Goal: Transaction & Acquisition: Purchase product/service

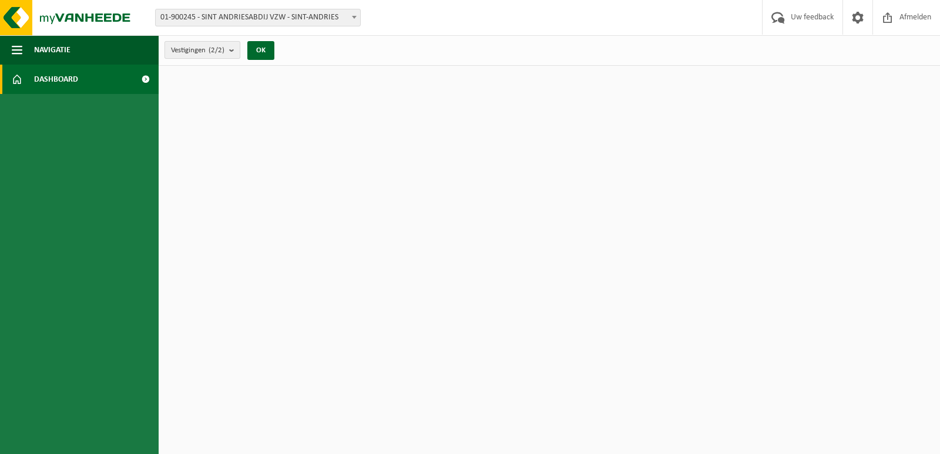
click at [231, 49] on b "submit" at bounding box center [234, 50] width 11 height 16
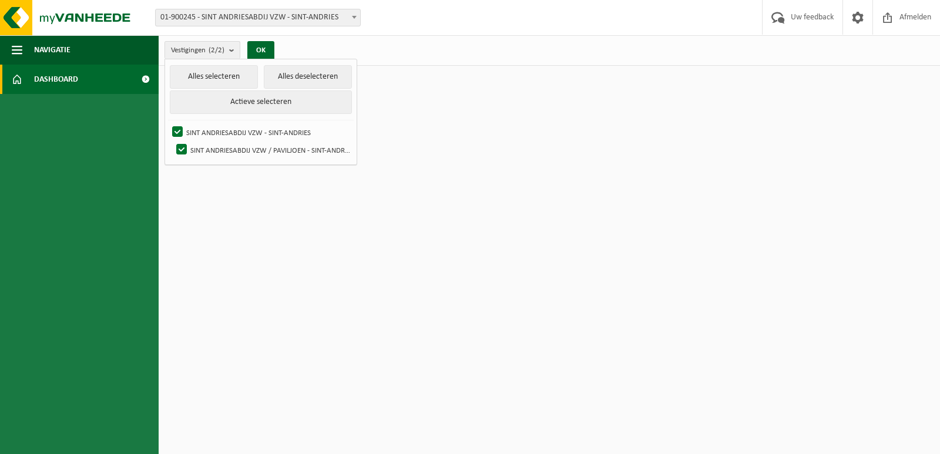
click at [351, 18] on span at bounding box center [354, 16] width 12 height 15
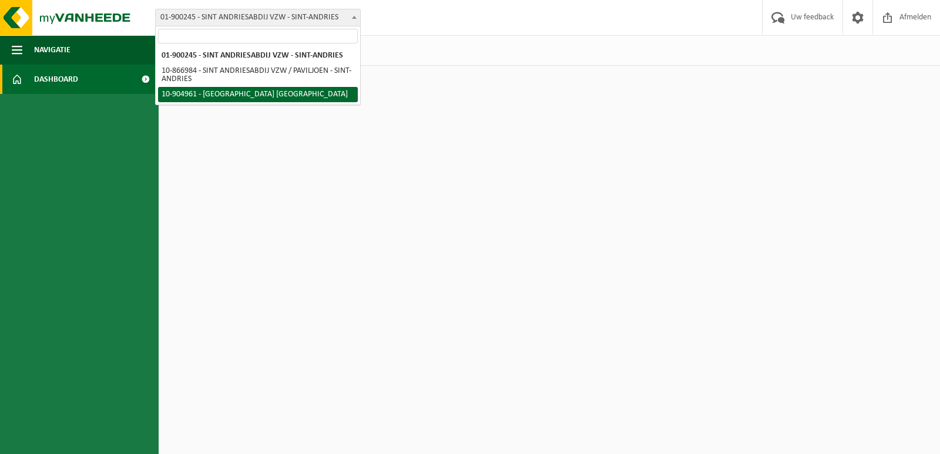
select select "127742"
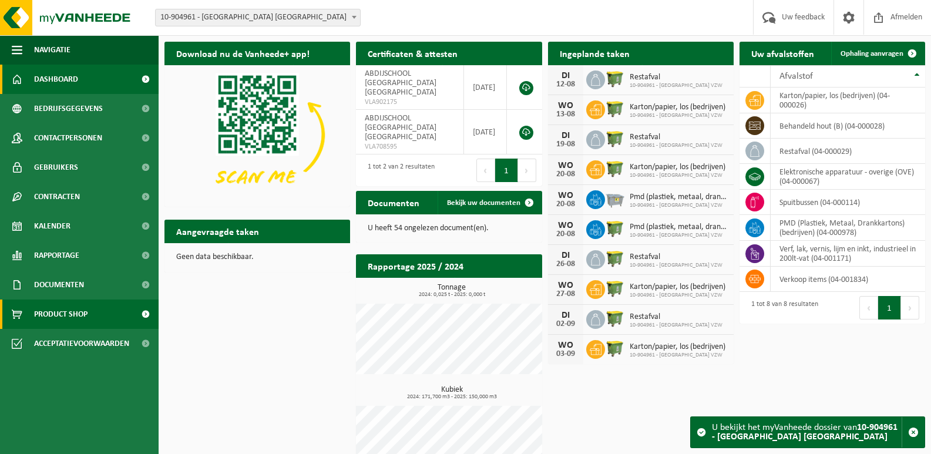
click at [58, 314] on span "Product Shop" at bounding box center [60, 314] width 53 height 29
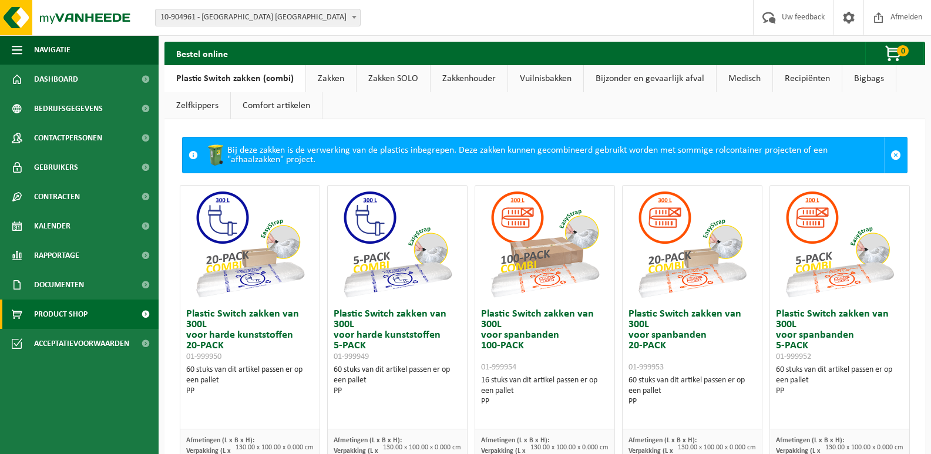
click at [860, 79] on link "Bigbags" at bounding box center [869, 78] width 53 height 27
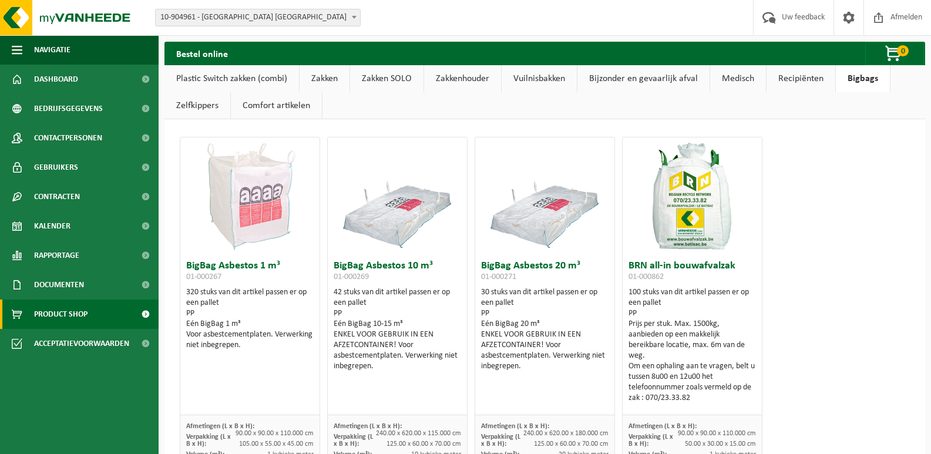
click at [251, 78] on link "Plastic Switch zakken (combi)" at bounding box center [232, 78] width 135 height 27
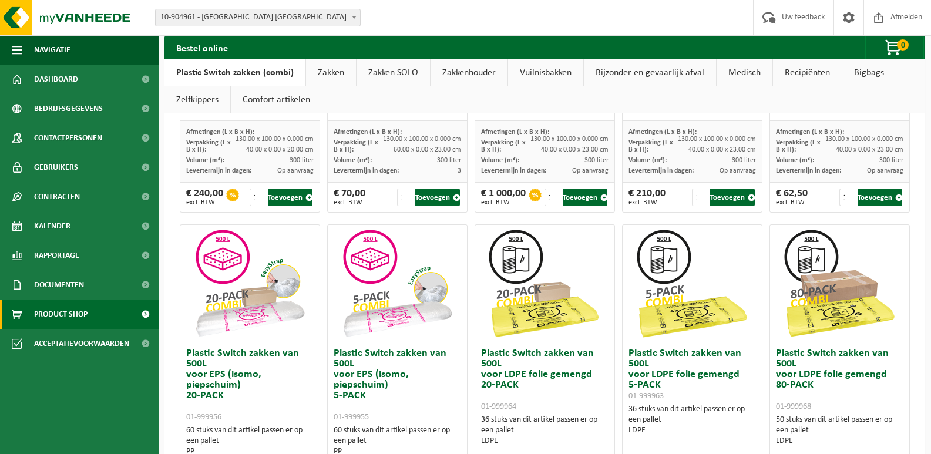
scroll to position [204, 0]
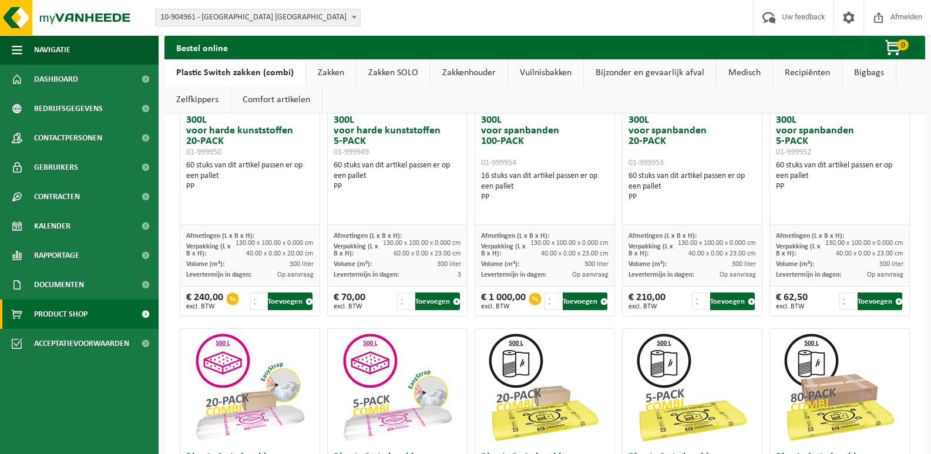
click at [336, 71] on link "Zakken" at bounding box center [331, 72] width 50 height 27
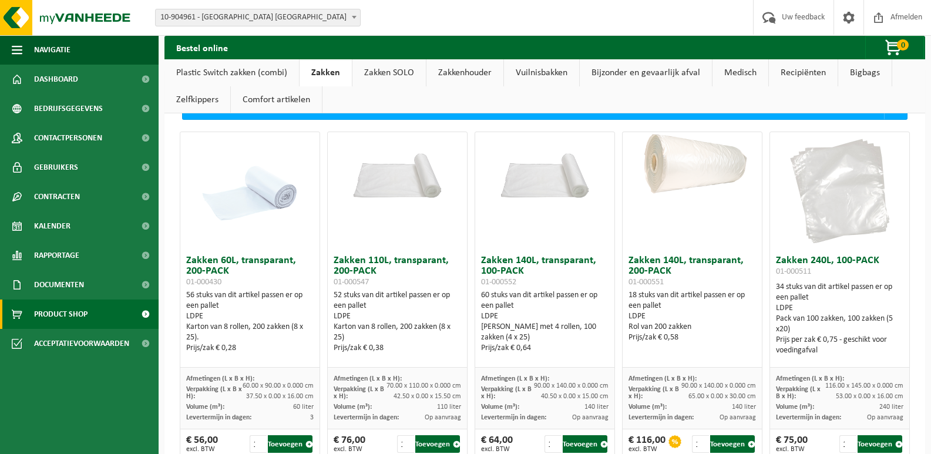
scroll to position [0, 0]
